Goal: Transaction & Acquisition: Download file/media

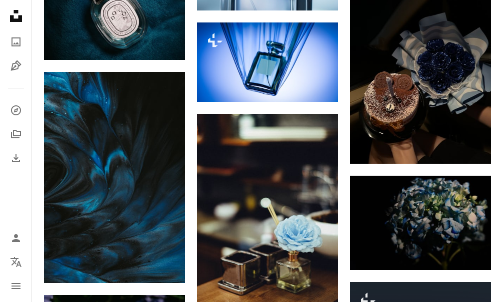
click at [307, 81] on button "A lock Download" at bounding box center [300, 84] width 56 height 16
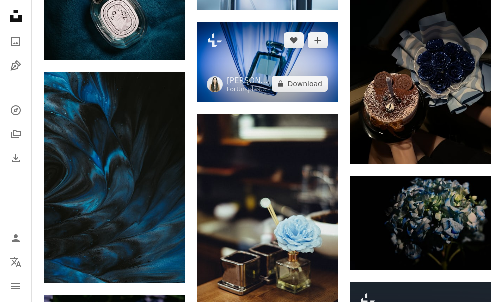
click at [304, 64] on img at bounding box center [267, 61] width 141 height 79
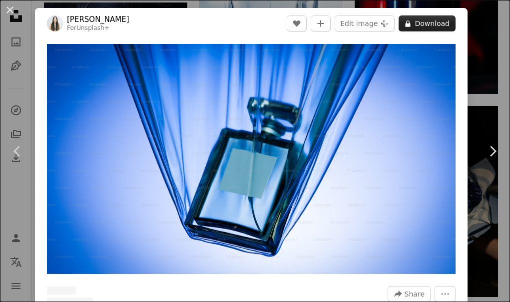
click at [426, 20] on button "A lock Download" at bounding box center [427, 23] width 57 height 16
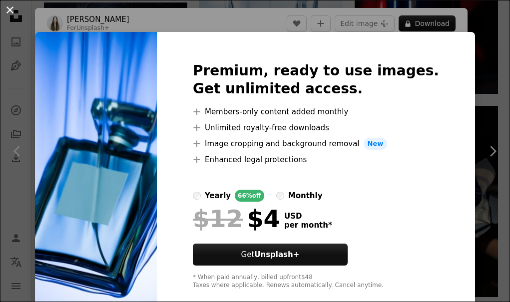
click at [10, 12] on button "An X shape" at bounding box center [10, 10] width 12 height 12
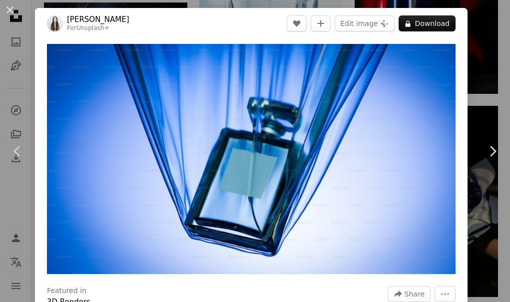
click at [10, 12] on button "An X shape" at bounding box center [10, 10] width 12 height 12
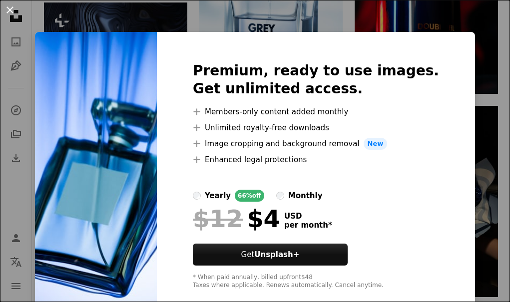
click at [8, 6] on button "An X shape" at bounding box center [10, 10] width 12 height 12
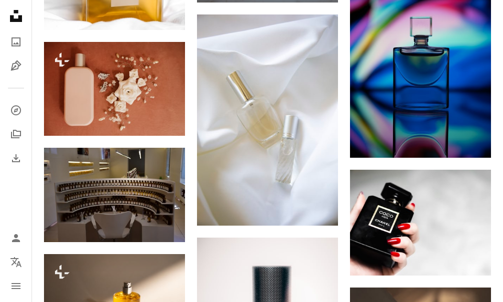
scroll to position [5427, 0]
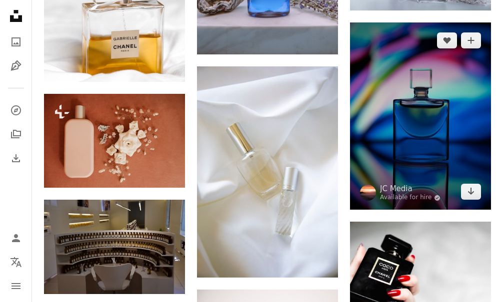
click at [419, 149] on img at bounding box center [420, 116] width 141 height 188
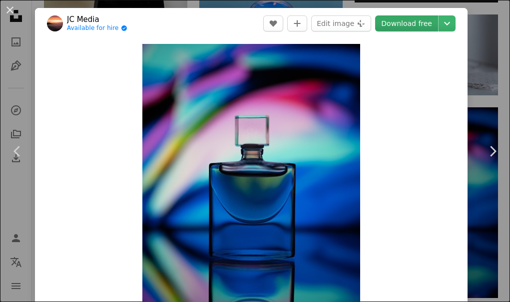
click at [422, 18] on link "Download free" at bounding box center [406, 23] width 63 height 16
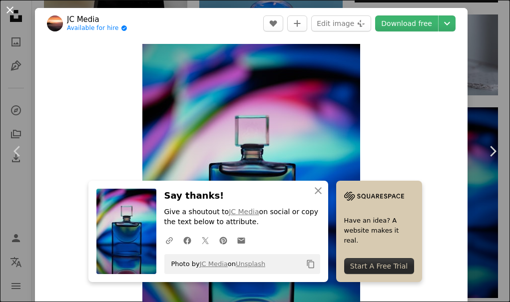
click at [6, 6] on button "An X shape" at bounding box center [10, 10] width 12 height 12
